Goal: Information Seeking & Learning: Learn about a topic

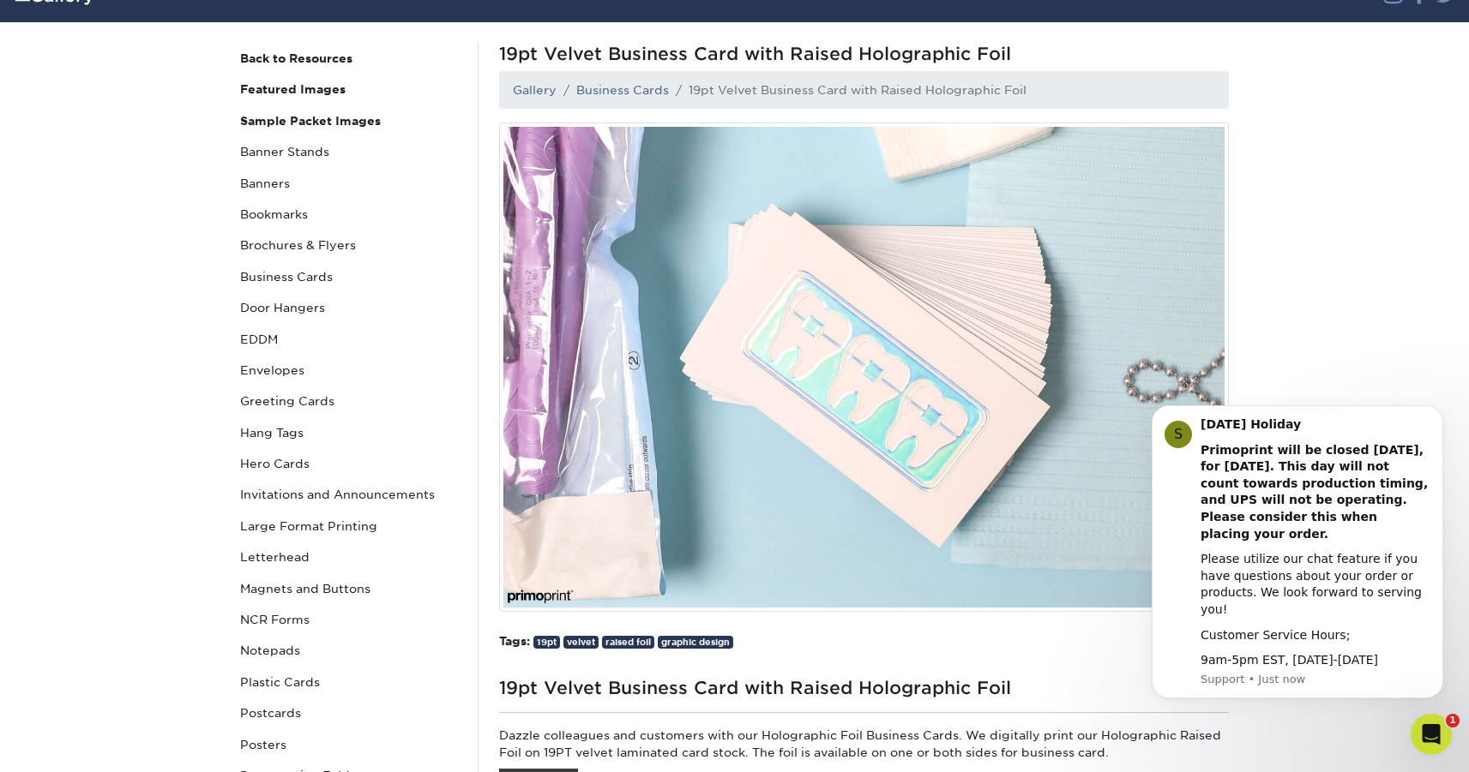
scroll to position [162, 0]
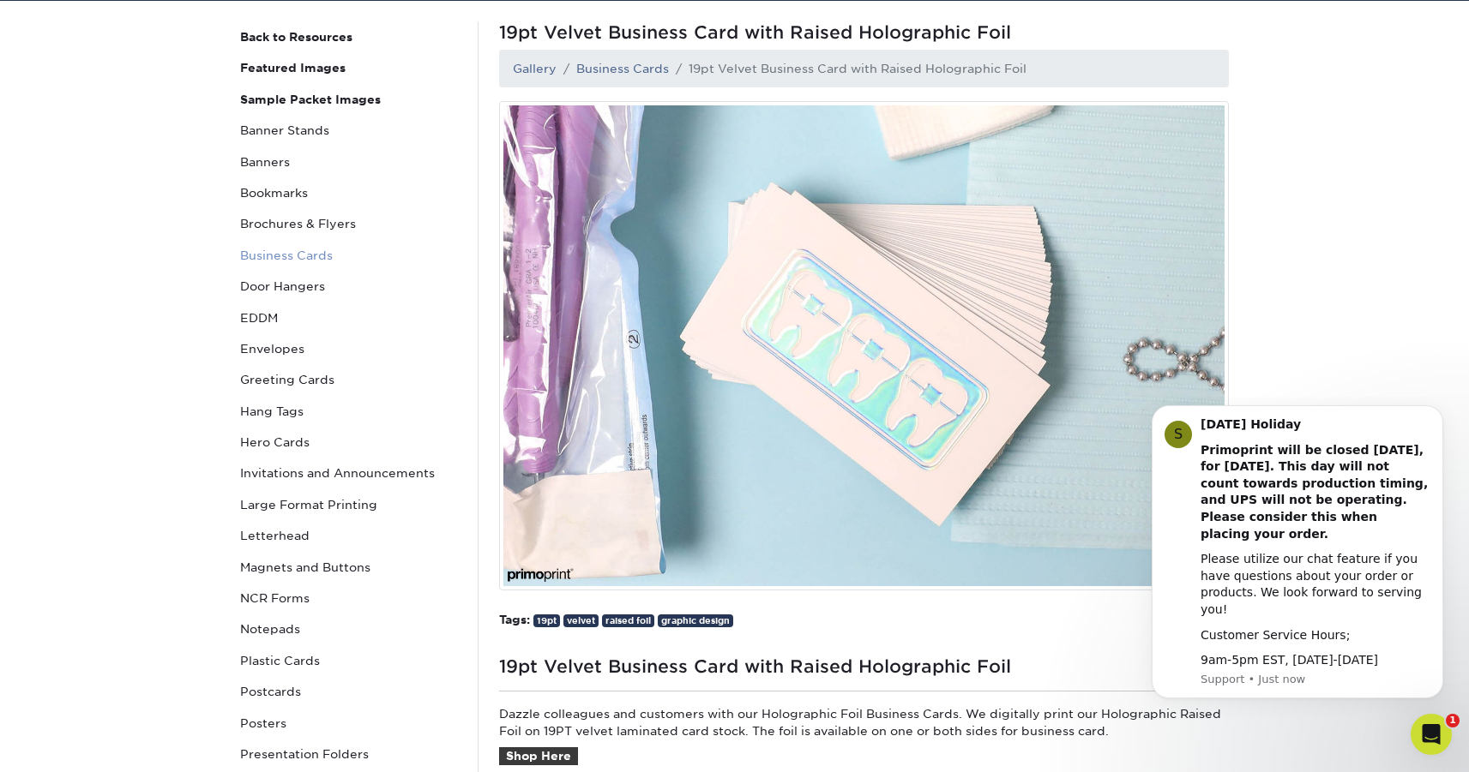
click at [295, 256] on link "Business Cards" at bounding box center [348, 255] width 231 height 31
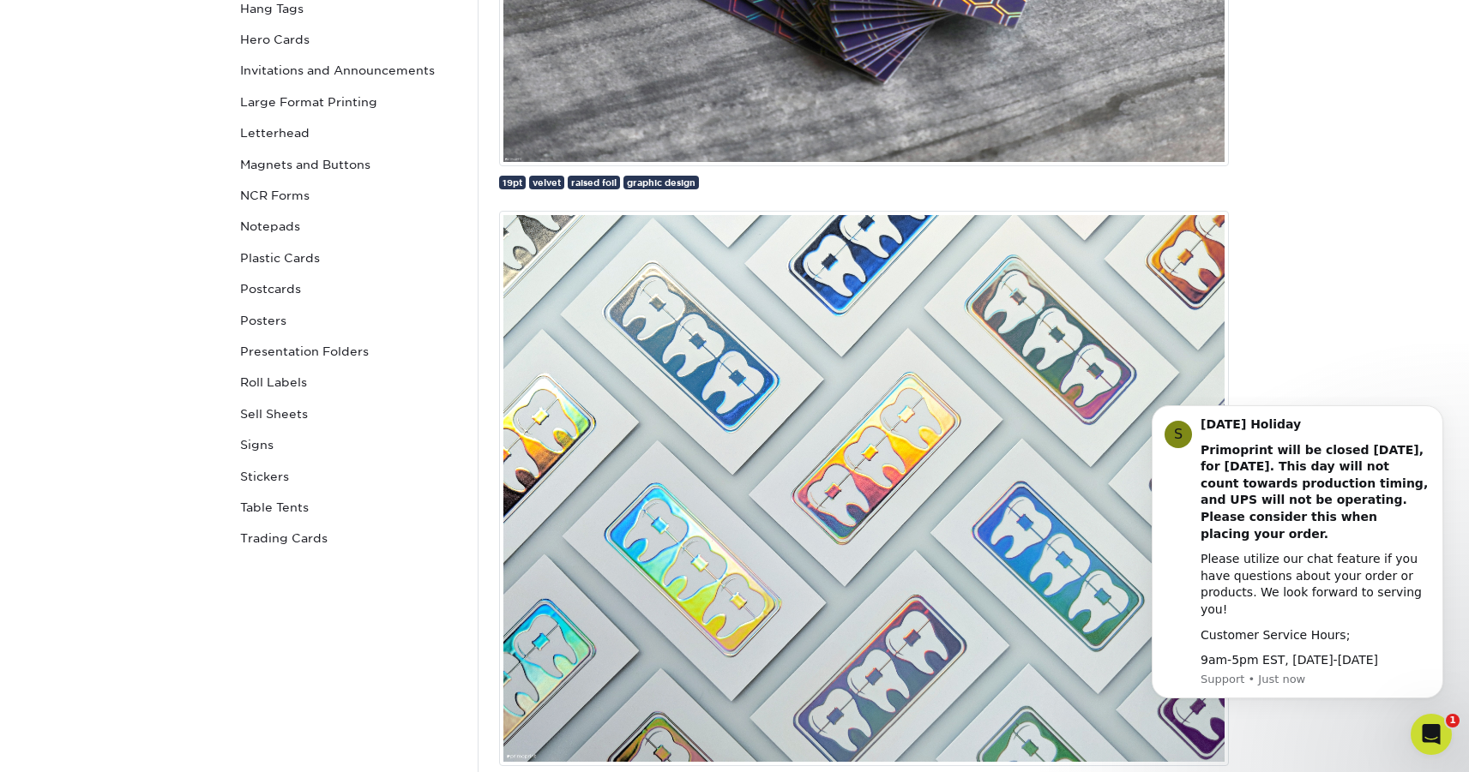
scroll to position [575, 0]
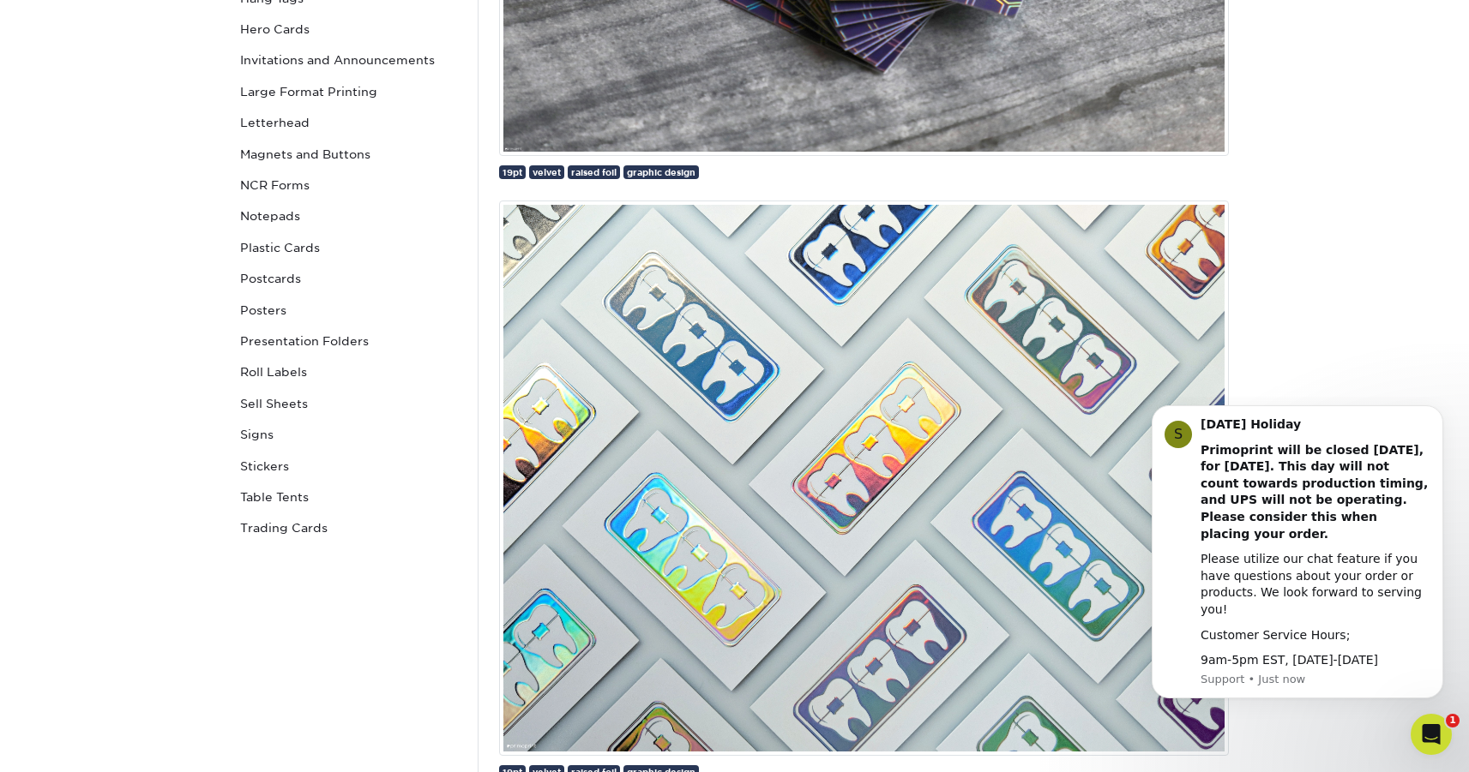
click at [794, 508] on img at bounding box center [864, 478] width 730 height 555
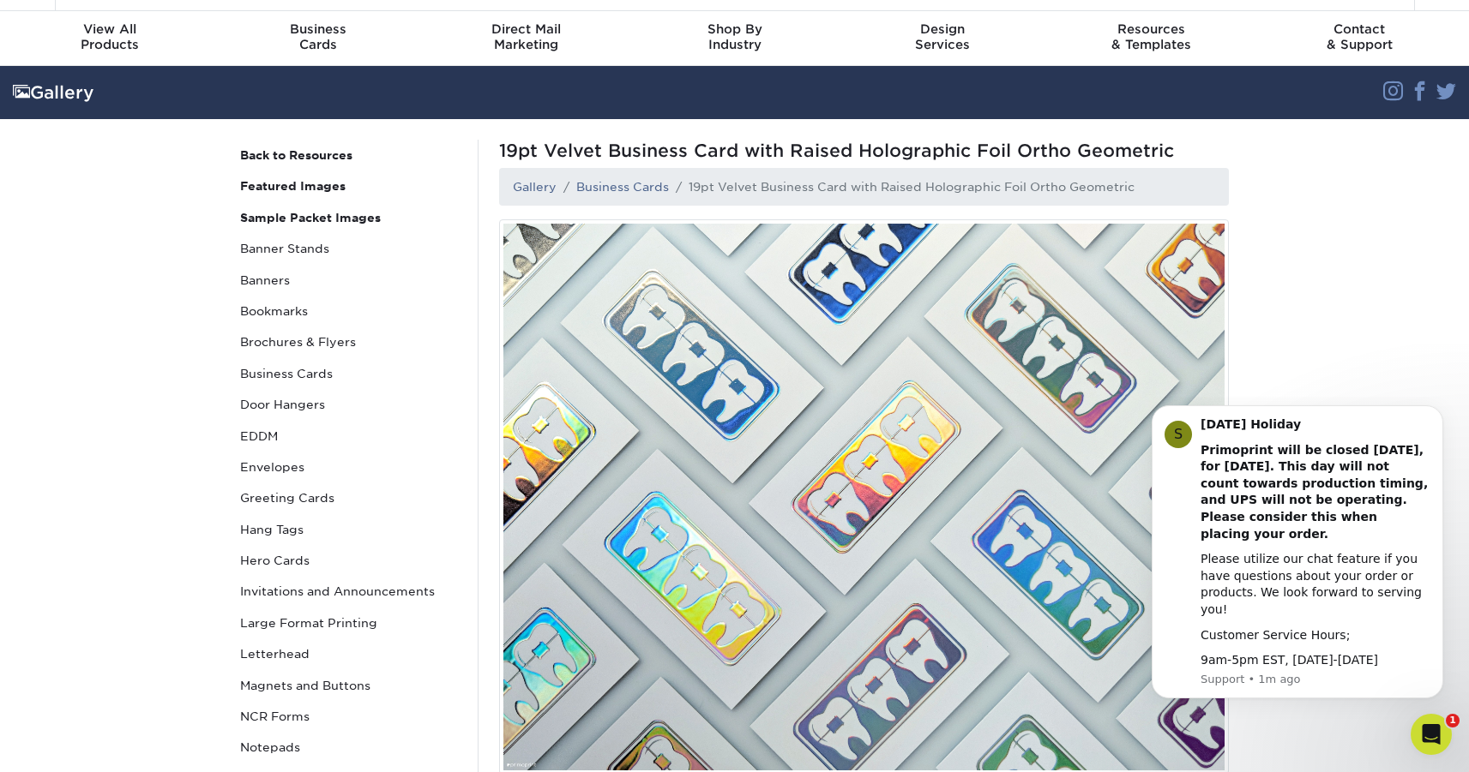
scroll to position [45, 0]
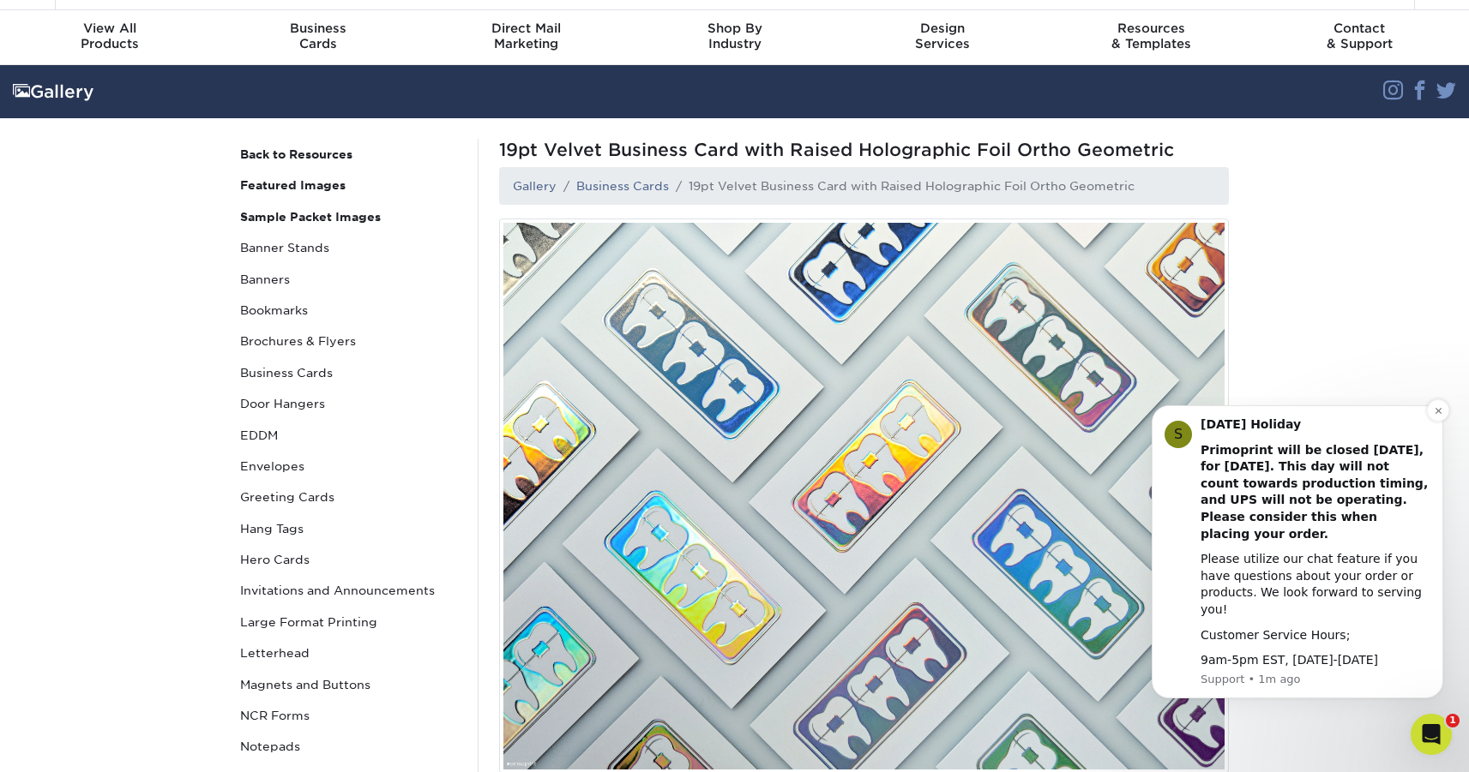
click at [1250, 431] on b "Labor Day Holiday" at bounding box center [1250, 425] width 100 height 14
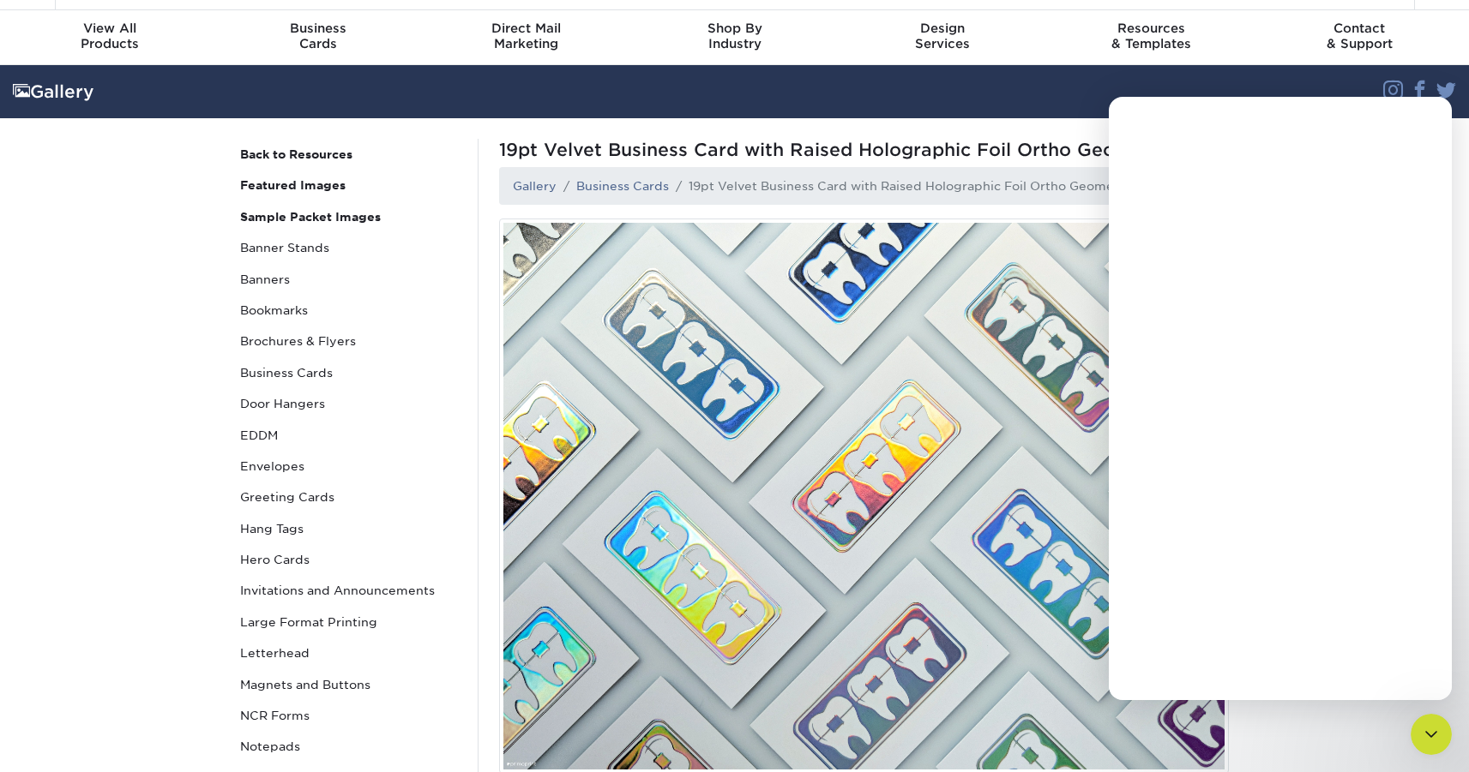
scroll to position [0, 0]
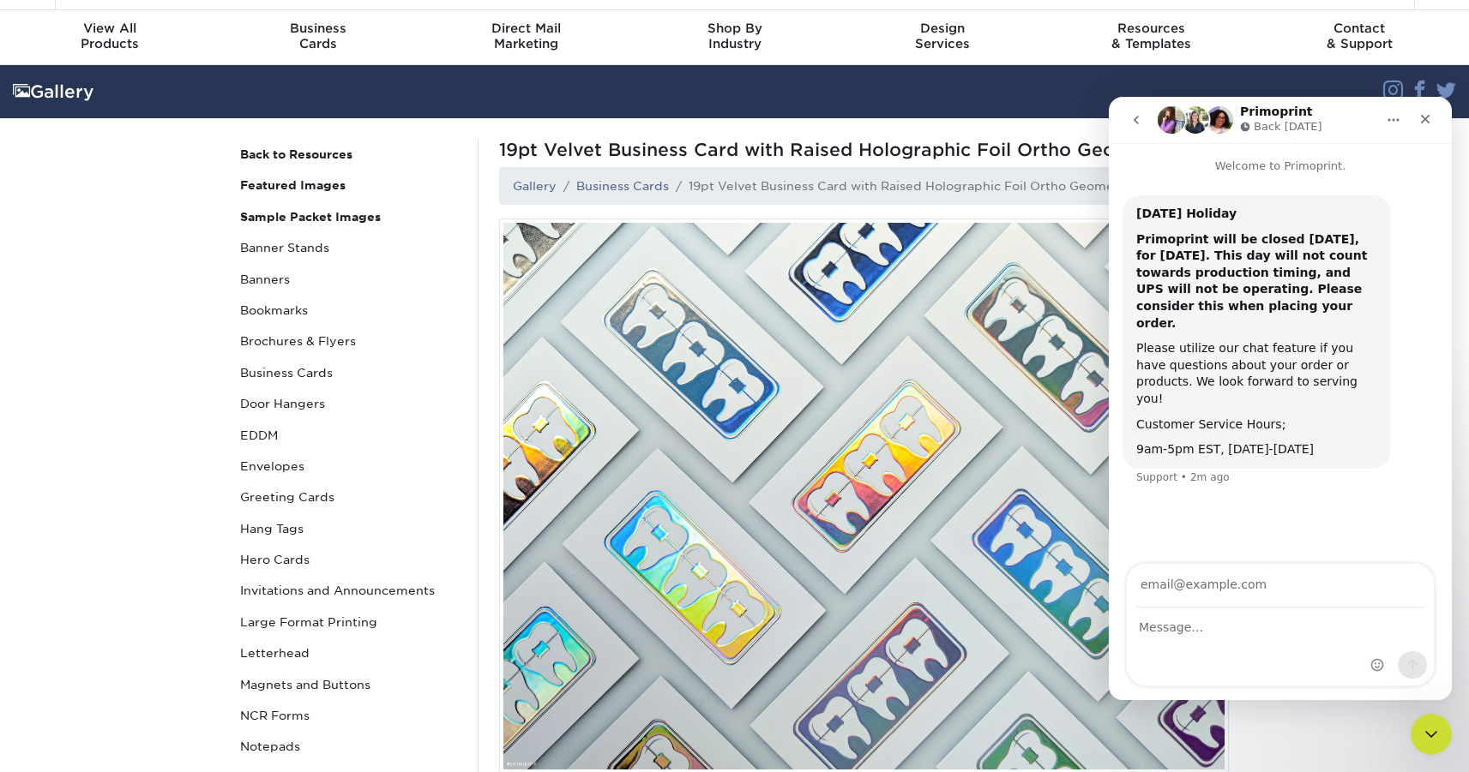
click at [1391, 123] on icon "Home" at bounding box center [1393, 120] width 14 height 14
click at [1131, 121] on icon "go back" at bounding box center [1136, 120] width 14 height 14
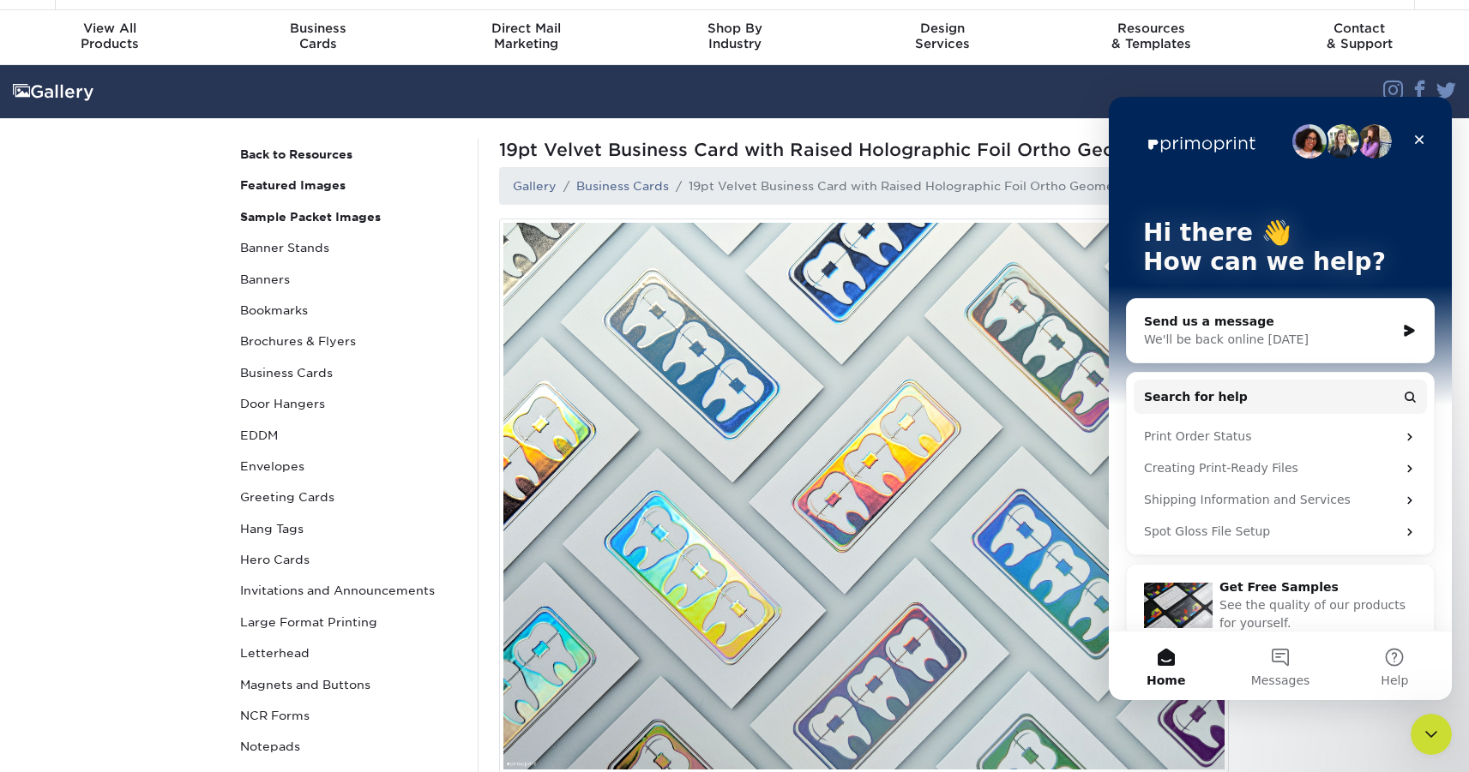
click at [1157, 116] on div "Hi there 👋 How can we help?" at bounding box center [1280, 251] width 309 height 309
click at [646, 568] on img at bounding box center [864, 496] width 730 height 555
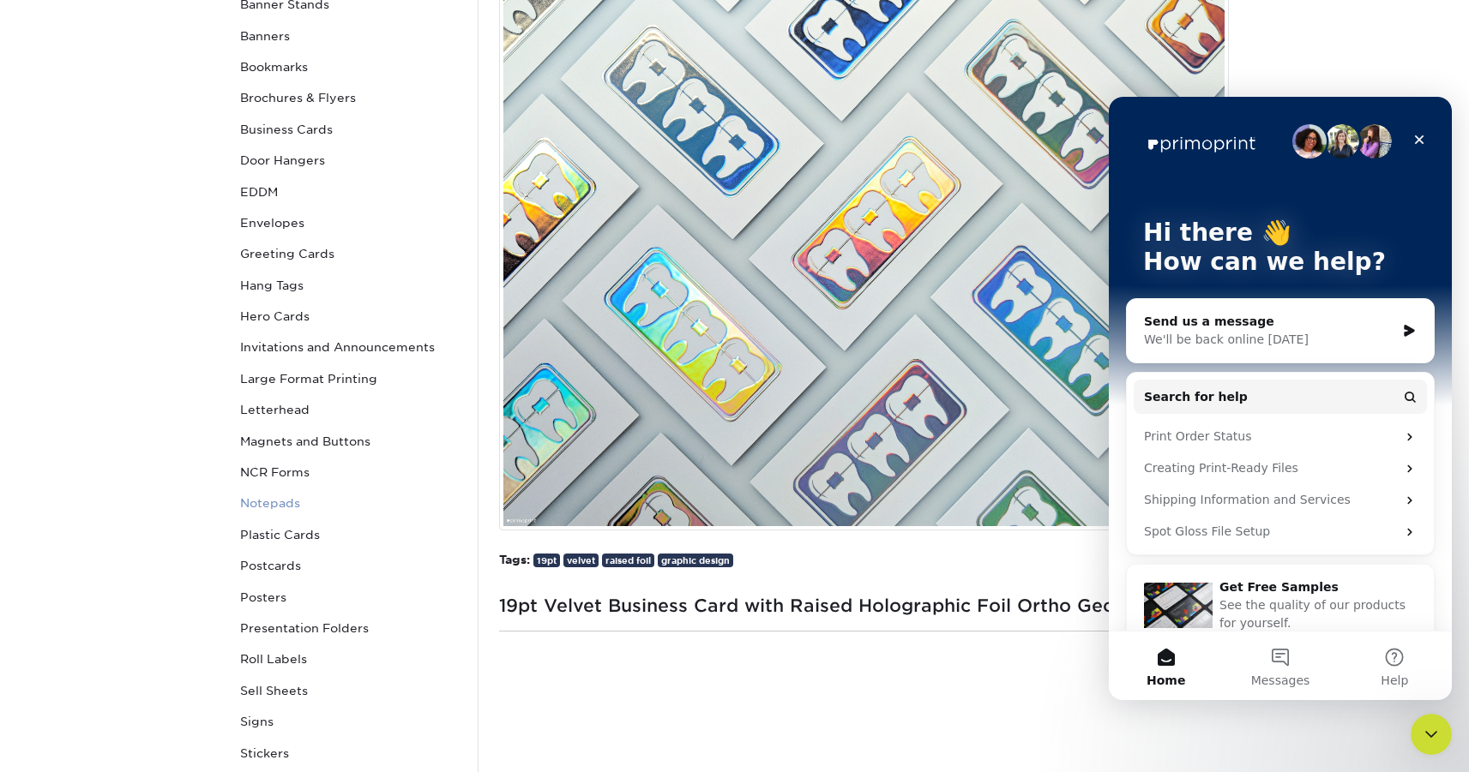
scroll to position [277, 0]
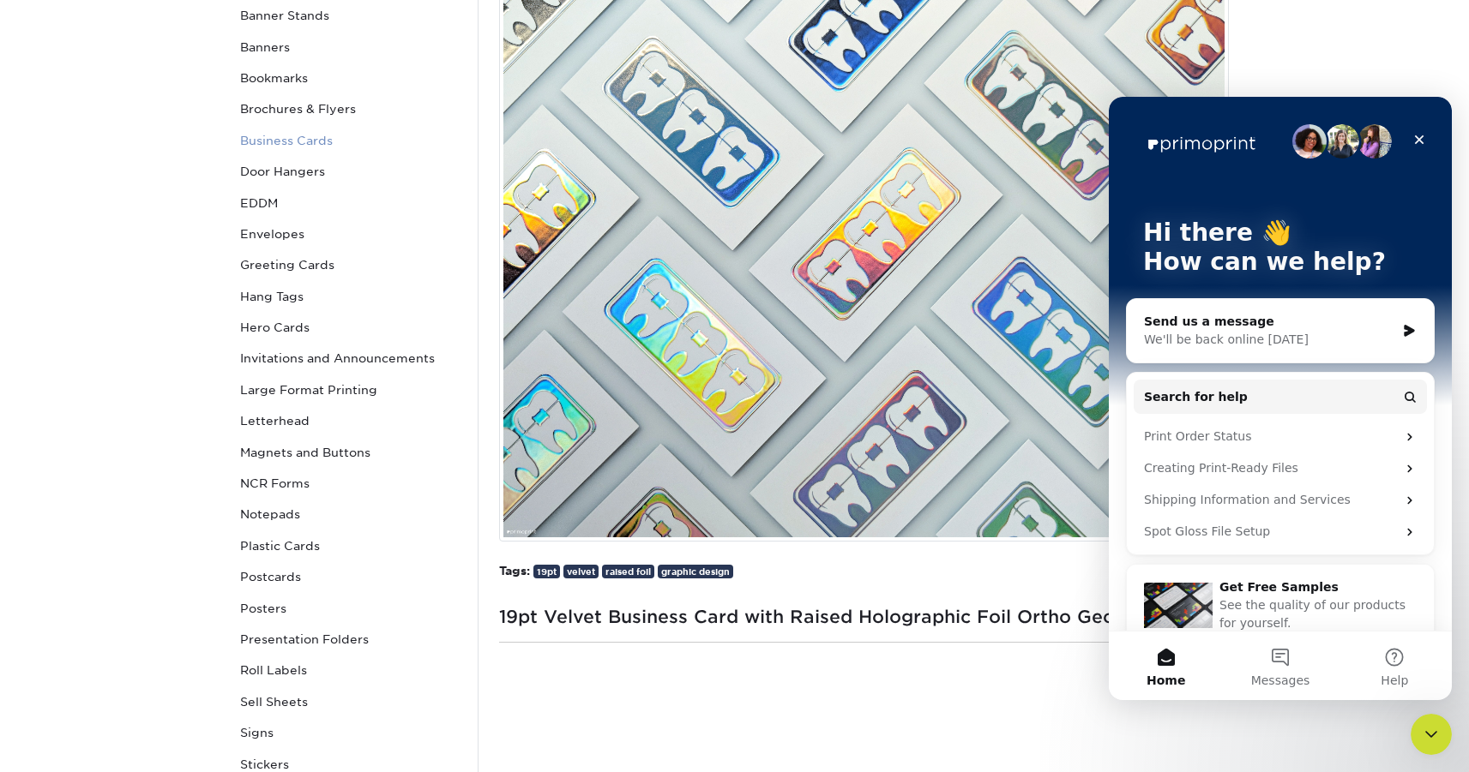
click at [301, 141] on link "Business Cards" at bounding box center [348, 140] width 231 height 31
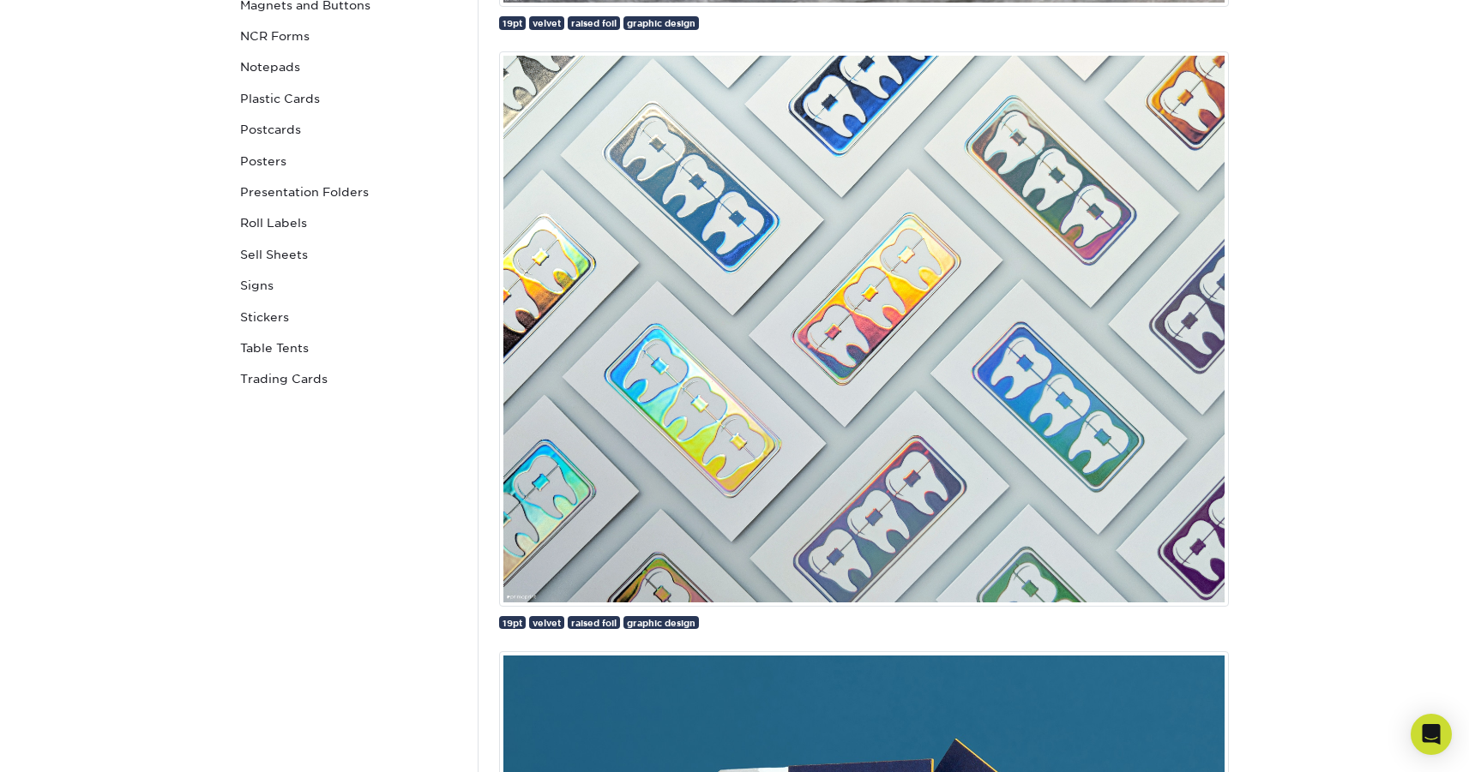
scroll to position [892, 0]
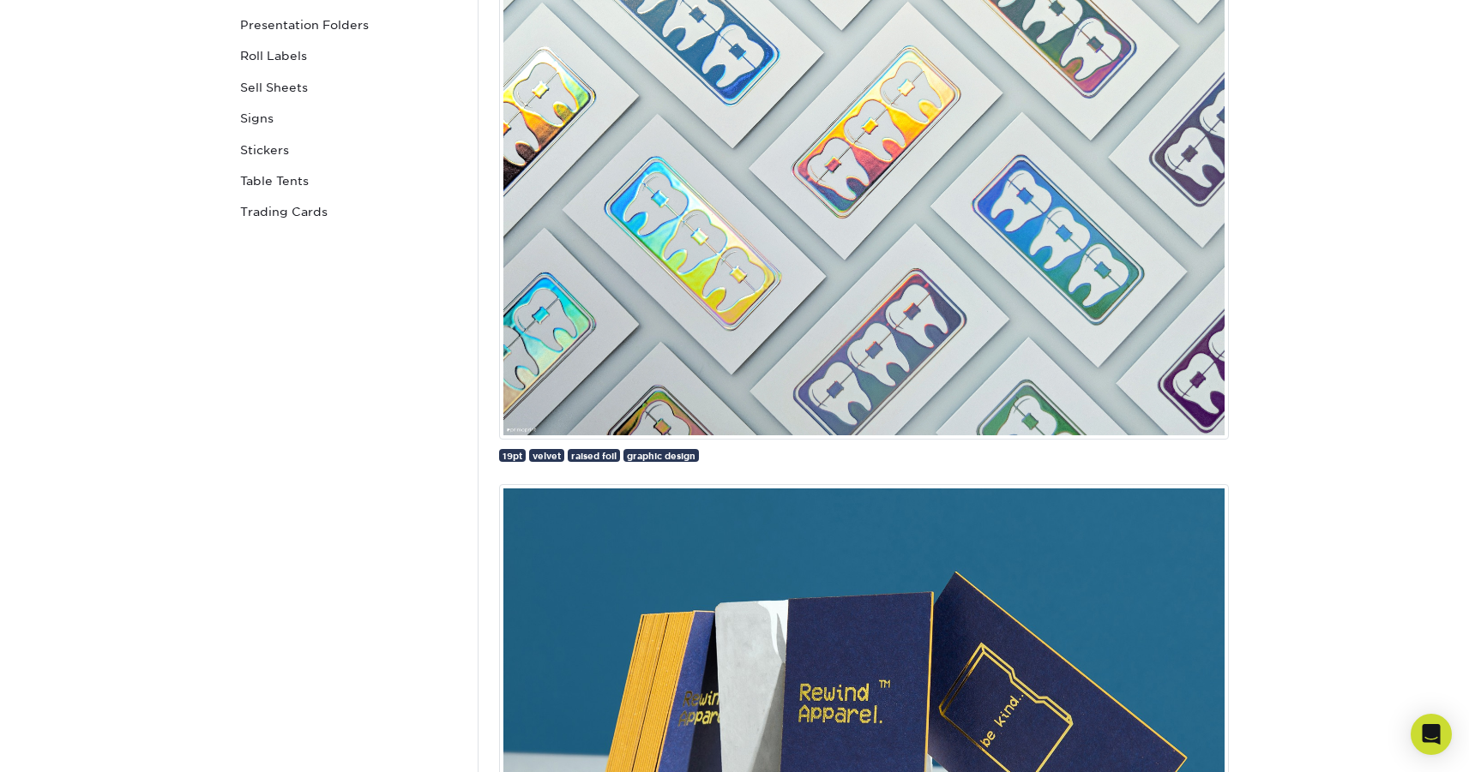
click at [820, 280] on img at bounding box center [864, 161] width 730 height 555
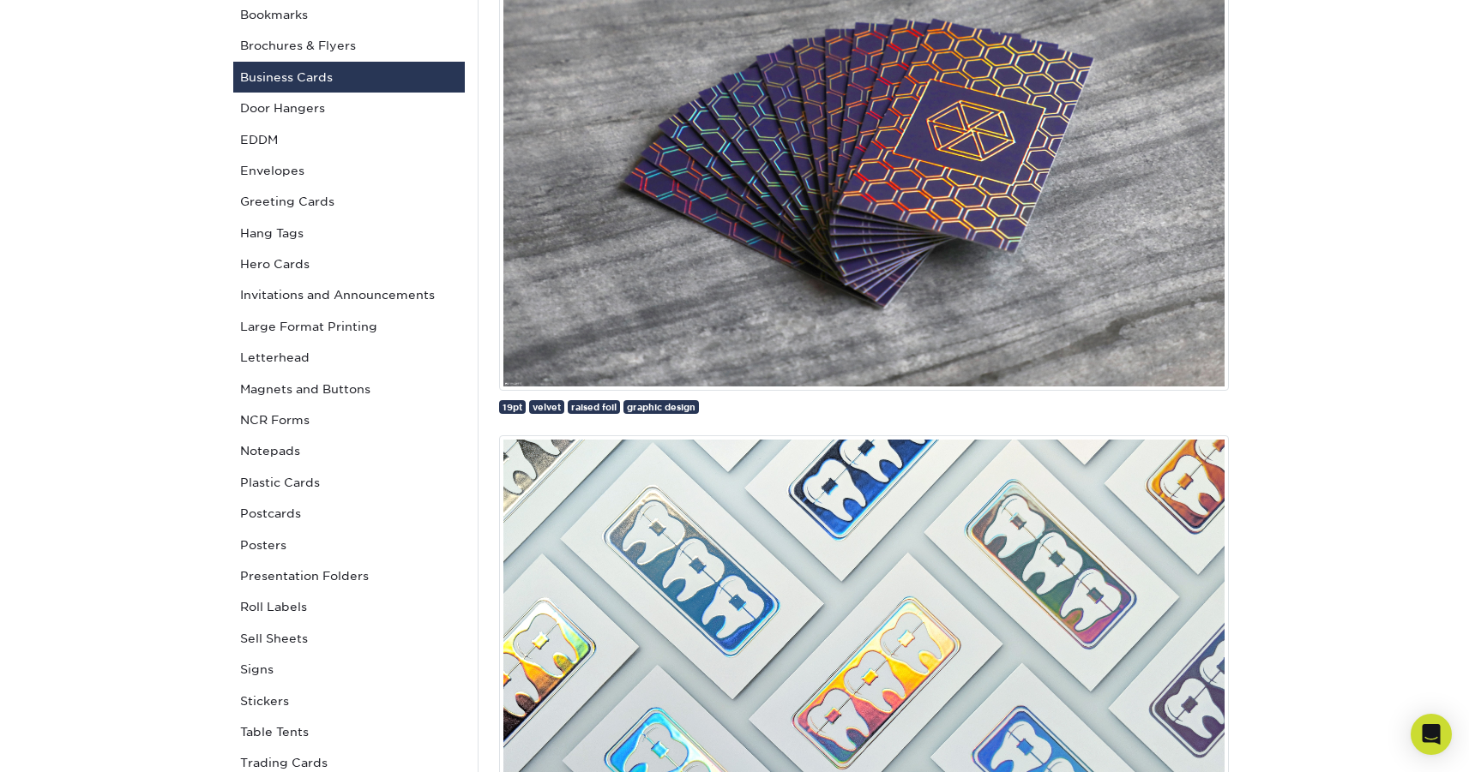
scroll to position [0, 0]
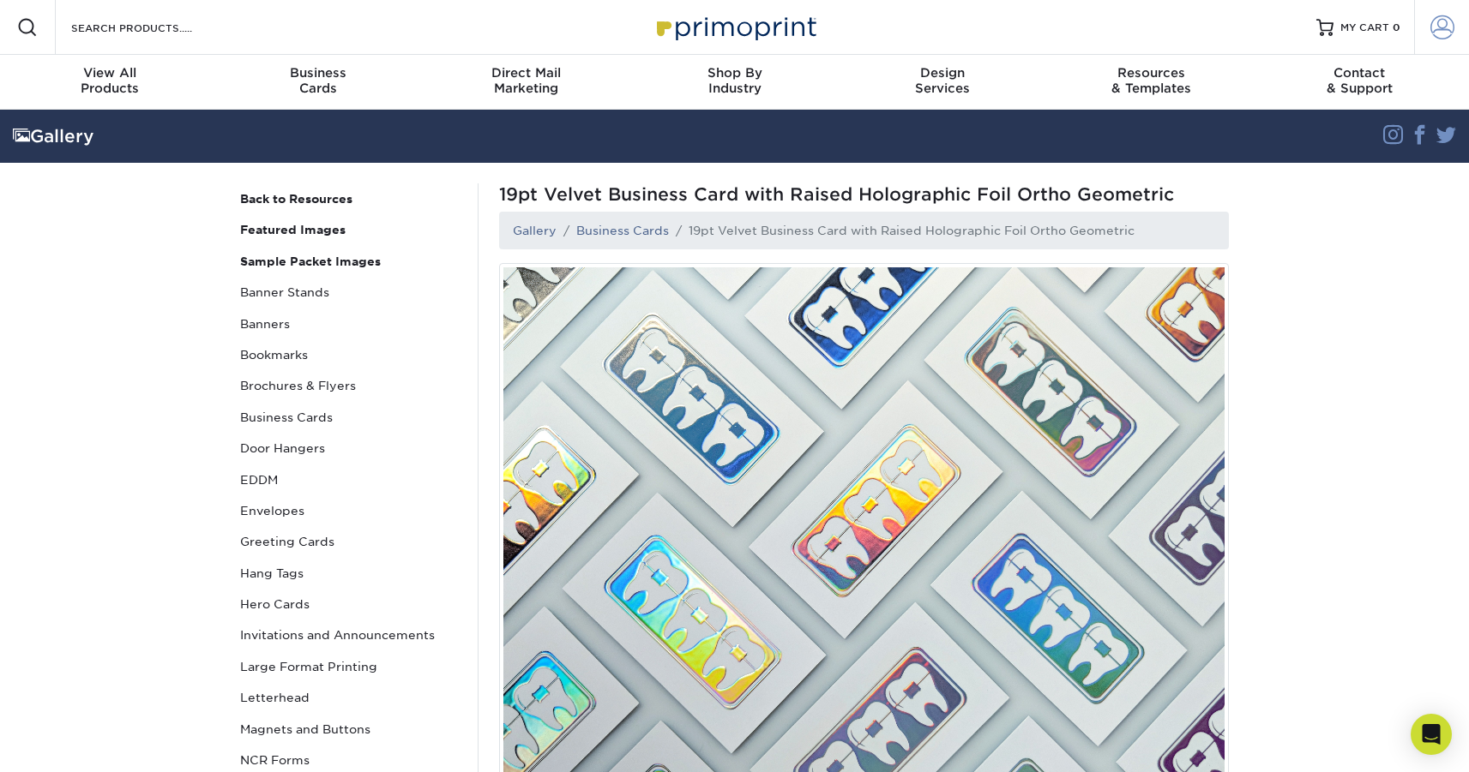
click at [1445, 31] on span at bounding box center [1442, 27] width 24 height 24
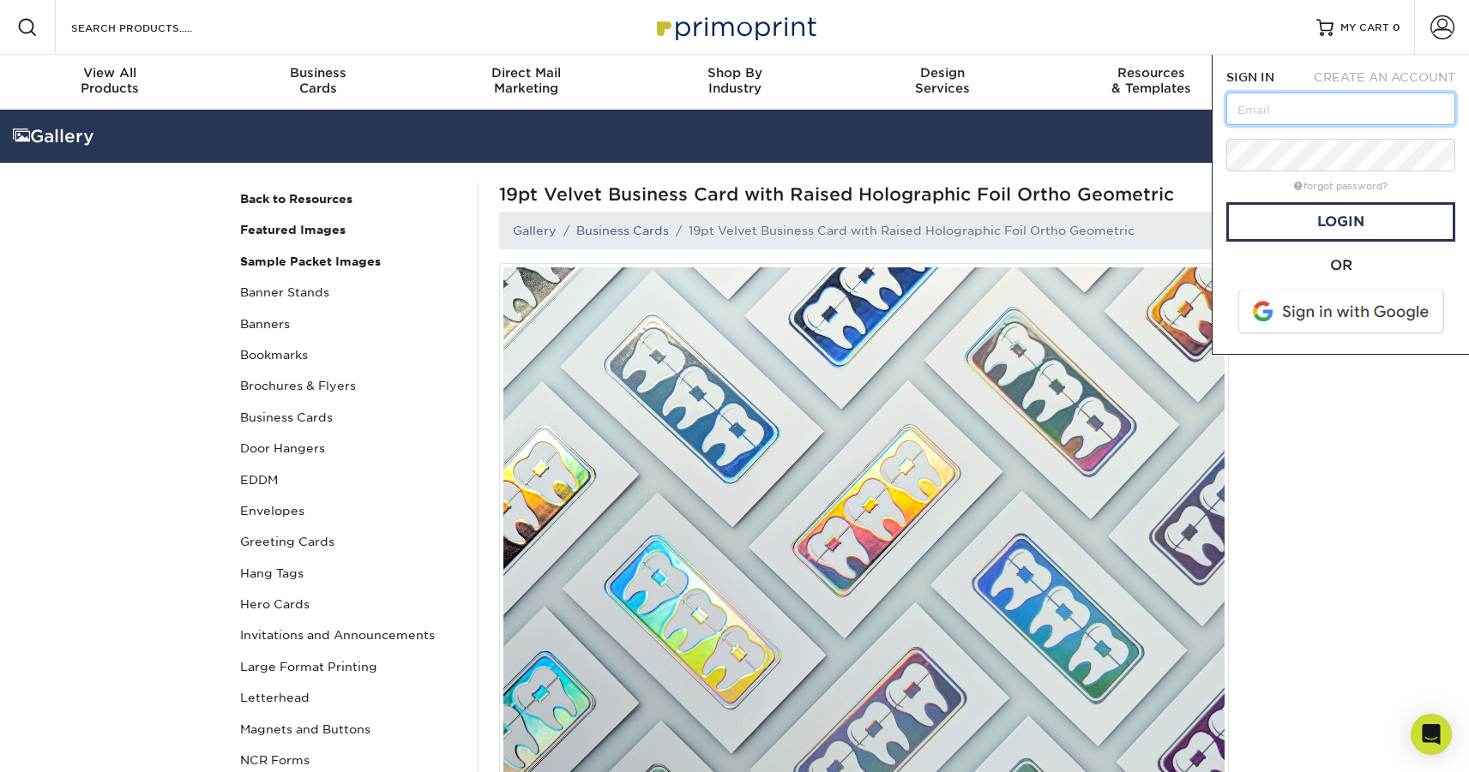
type input "[PERSON_NAME][EMAIL_ADDRESS][DOMAIN_NAME]"
